Goal: Navigation & Orientation: Find specific page/section

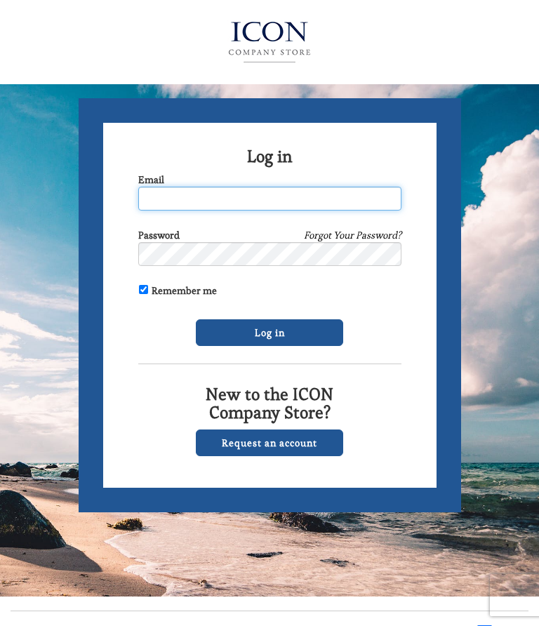
click at [159, 190] on input "Email" at bounding box center [269, 199] width 263 height 24
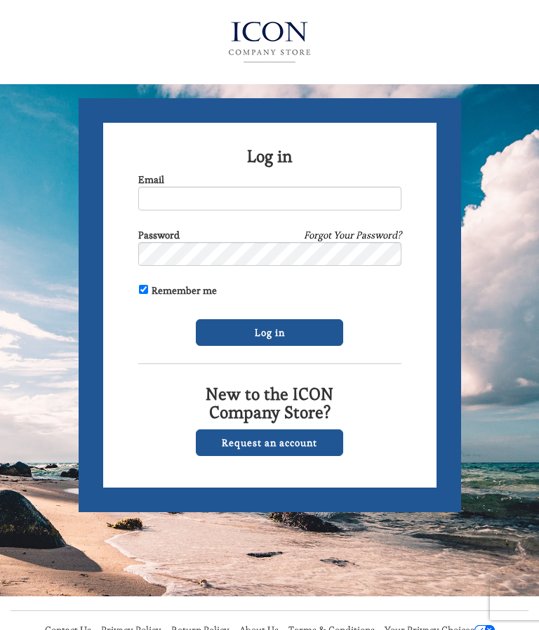
type input "[EMAIL_ADDRESS][DOMAIN_NAME]"
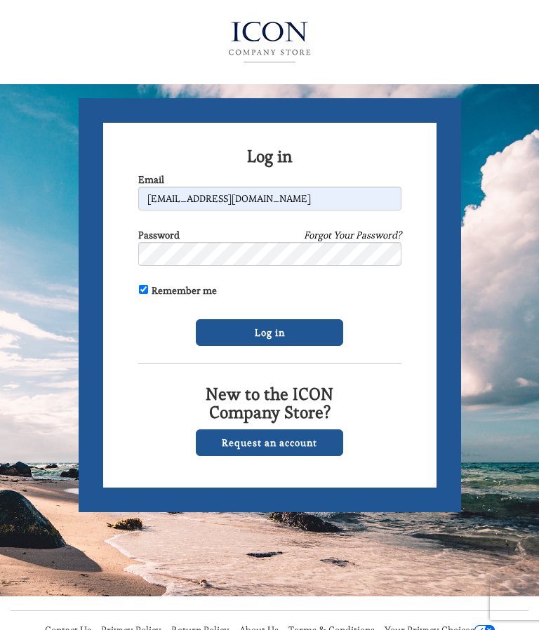
click at [313, 335] on input "Log in" at bounding box center [269, 332] width 147 height 27
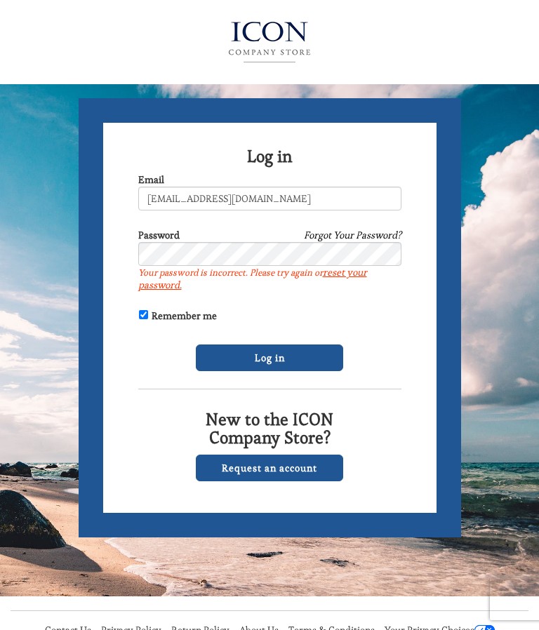
click at [308, 357] on input "Log in" at bounding box center [269, 358] width 147 height 27
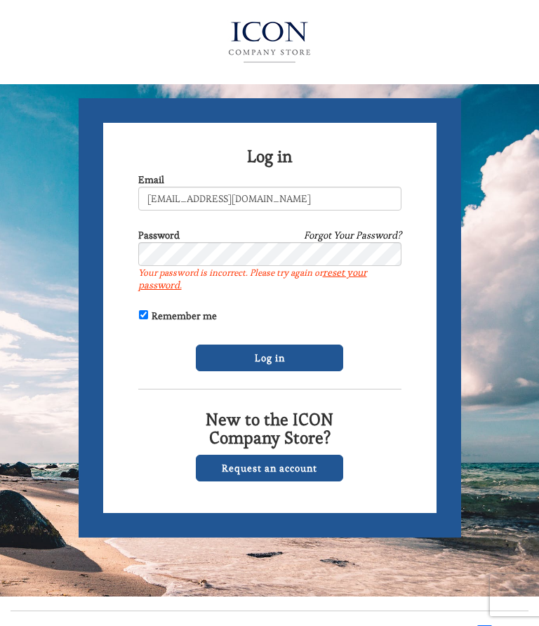
click at [120, 448] on form "Log in Email [EMAIL_ADDRESS][DOMAIN_NAME] Password Forgot Your Password? Your p…" at bounding box center [270, 317] width 382 height 439
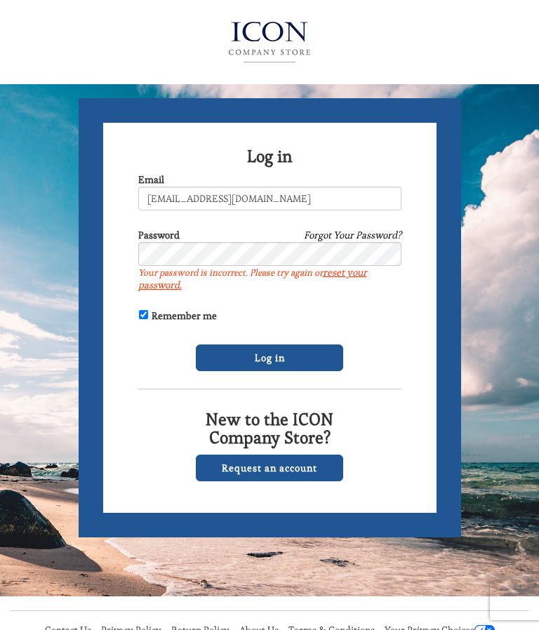
click at [311, 361] on input "Log in" at bounding box center [269, 358] width 147 height 27
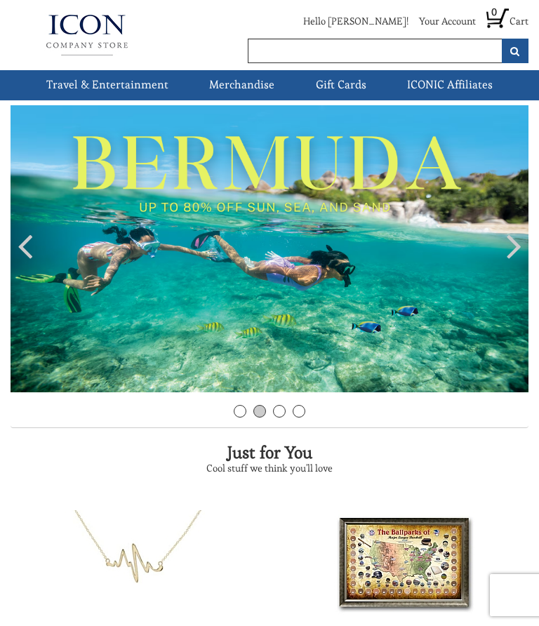
click at [0, 0] on link "Cruises" at bounding box center [0, 0] width 0 height 0
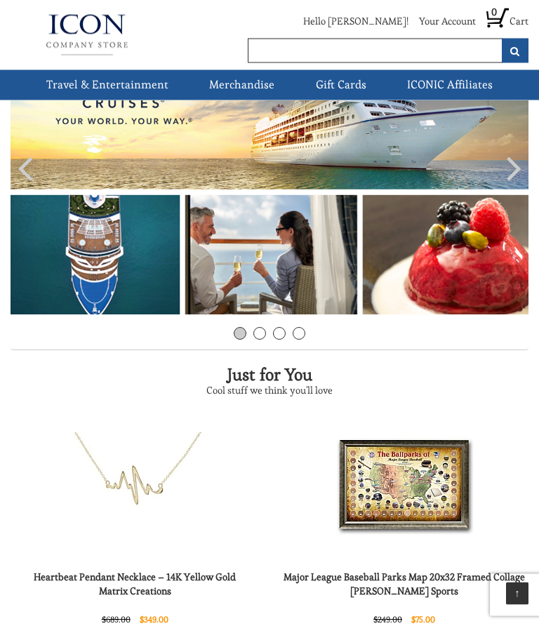
scroll to position [78, 0]
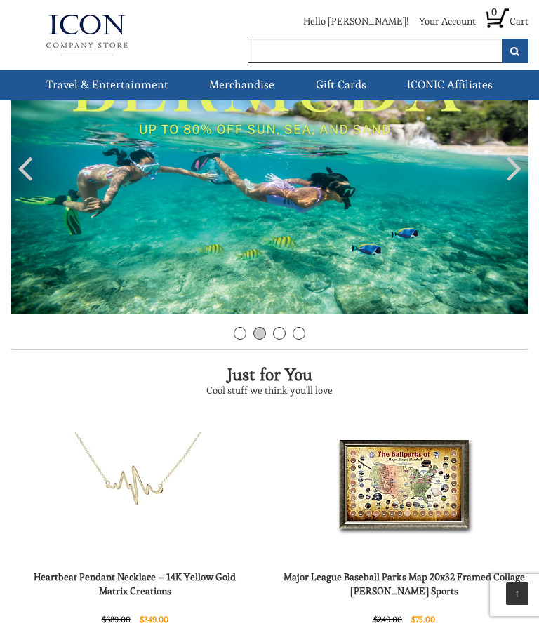
click at [0, 0] on link "Cruises" at bounding box center [0, 0] width 0 height 0
click at [287, 206] on img at bounding box center [270, 170] width 518 height 287
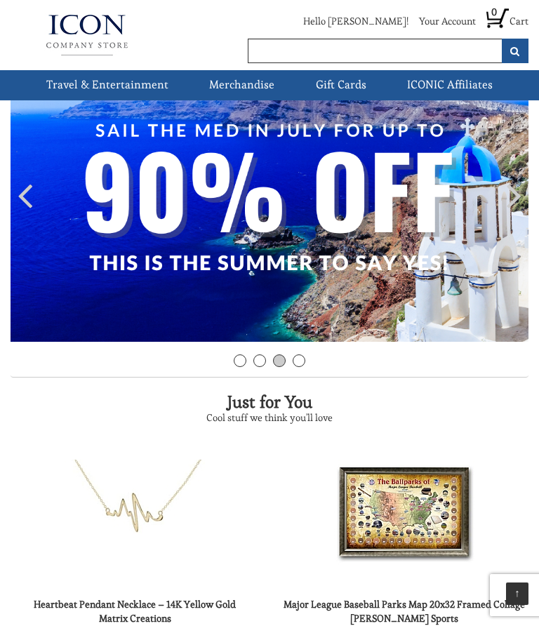
scroll to position [0, 0]
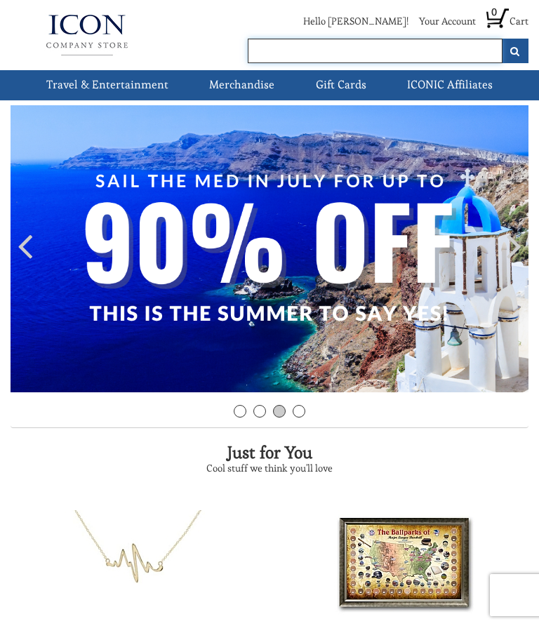
click at [272, 50] on input "text" at bounding box center [375, 51] width 255 height 25
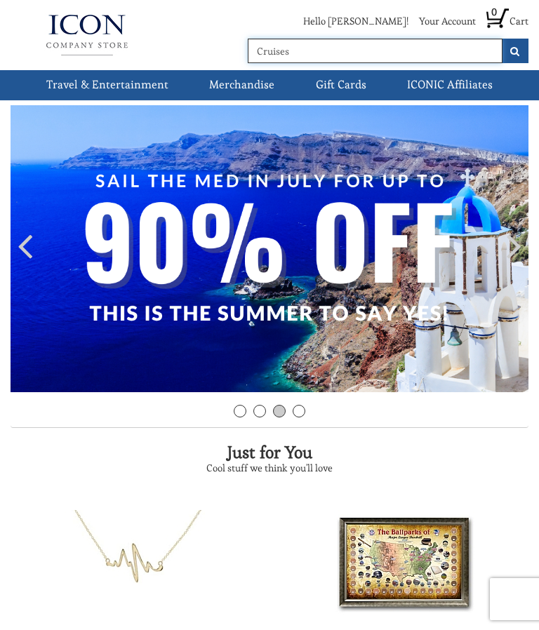
type input "Cruises"
click at [308, 248] on img at bounding box center [270, 248] width 518 height 287
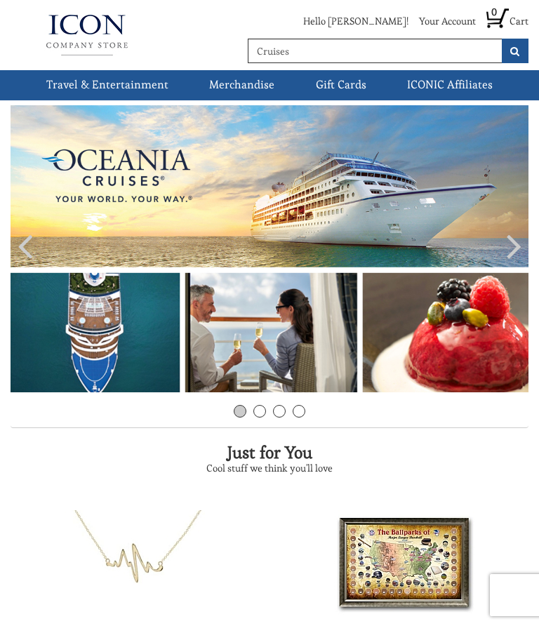
click at [91, 37] on img at bounding box center [87, 35] width 153 height 56
click at [98, 325] on img at bounding box center [270, 248] width 518 height 287
click at [274, 342] on img at bounding box center [270, 248] width 518 height 287
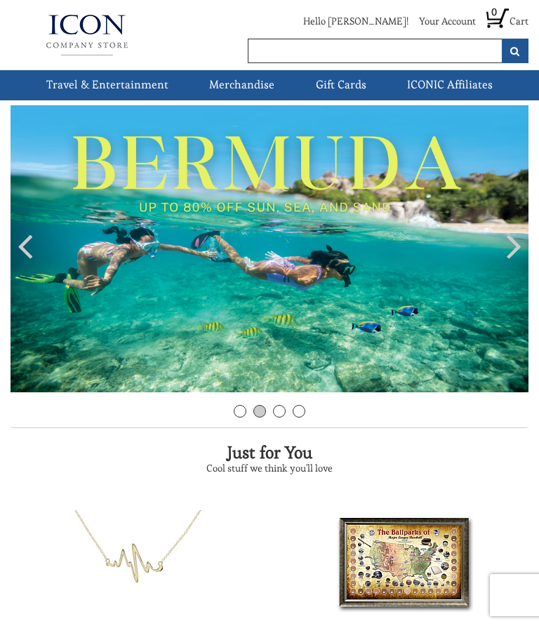
click at [456, 88] on link "ICONIC Affiliates" at bounding box center [449, 85] width 97 height 30
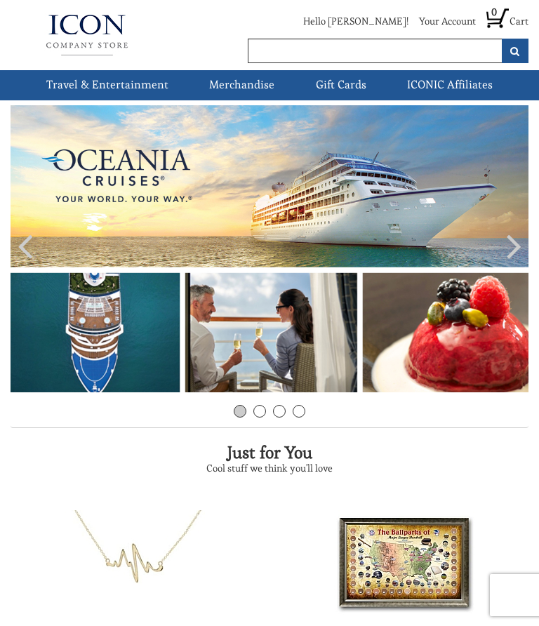
click at [347, 201] on img at bounding box center [270, 248] width 518 height 287
